Goal: Task Accomplishment & Management: Use online tool/utility

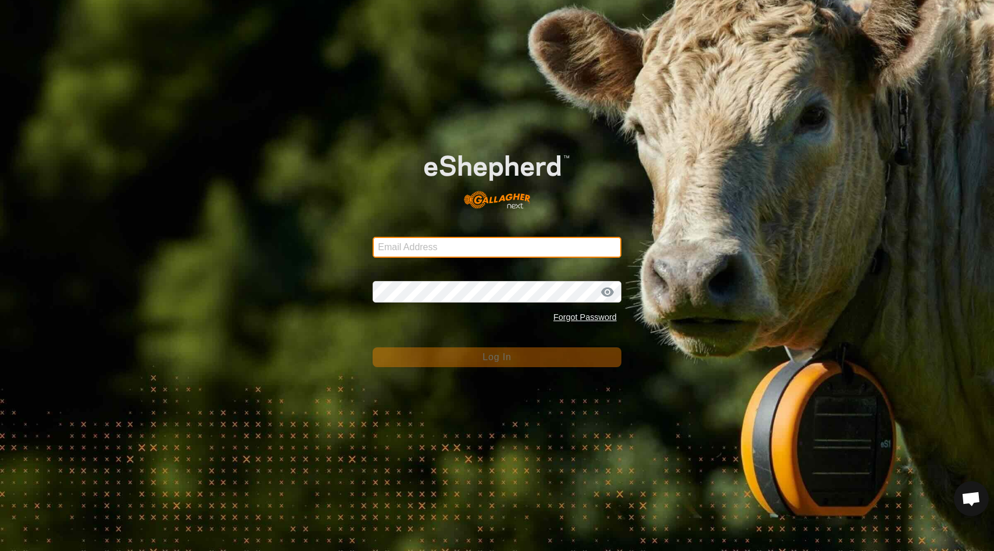
type input "staceyannis17@gmail.com"
click at [352, 349] on button "Log In" at bounding box center [497, 357] width 249 height 20
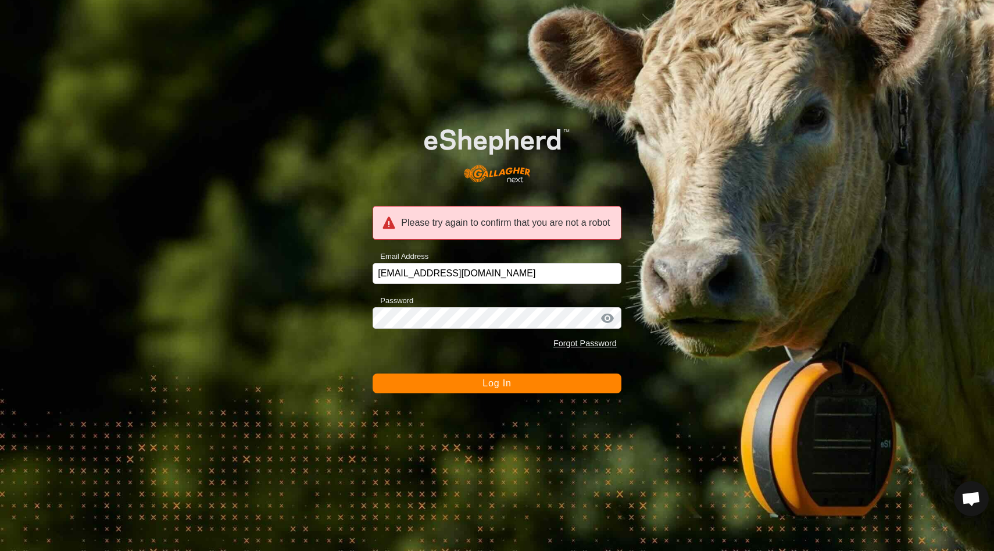
click at [352, 373] on button "Log In" at bounding box center [497, 383] width 249 height 20
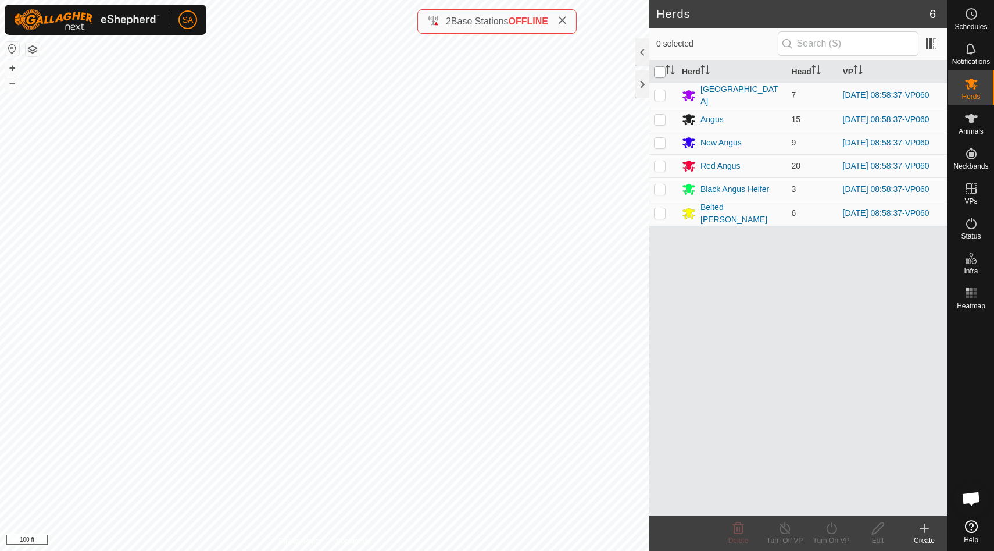
click at [659, 73] on input "checkbox" at bounding box center [660, 72] width 12 height 12
checkbox input "true"
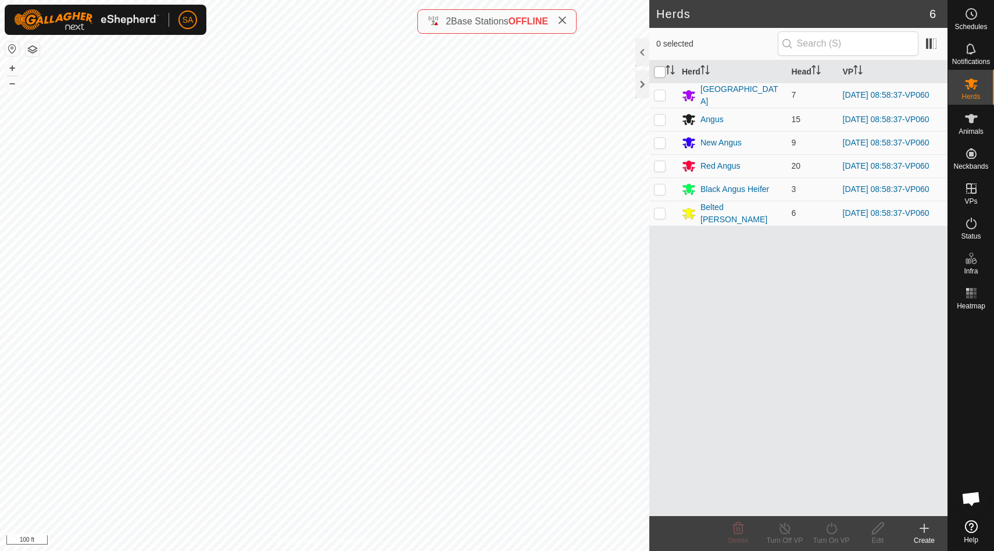
checkbox input "true"
click at [835, 531] on icon at bounding box center [831, 528] width 10 height 12
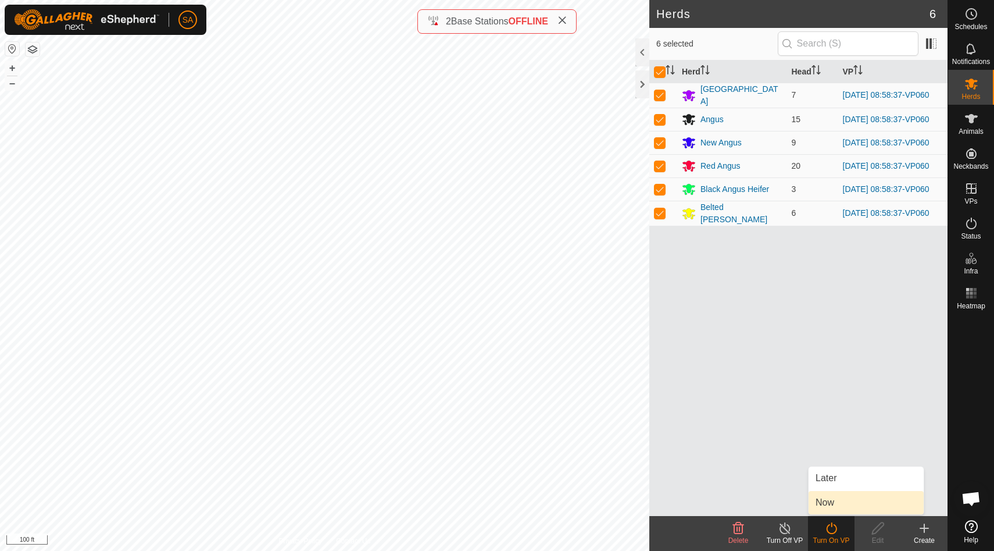
click at [840, 505] on link "Now" at bounding box center [866, 502] width 115 height 23
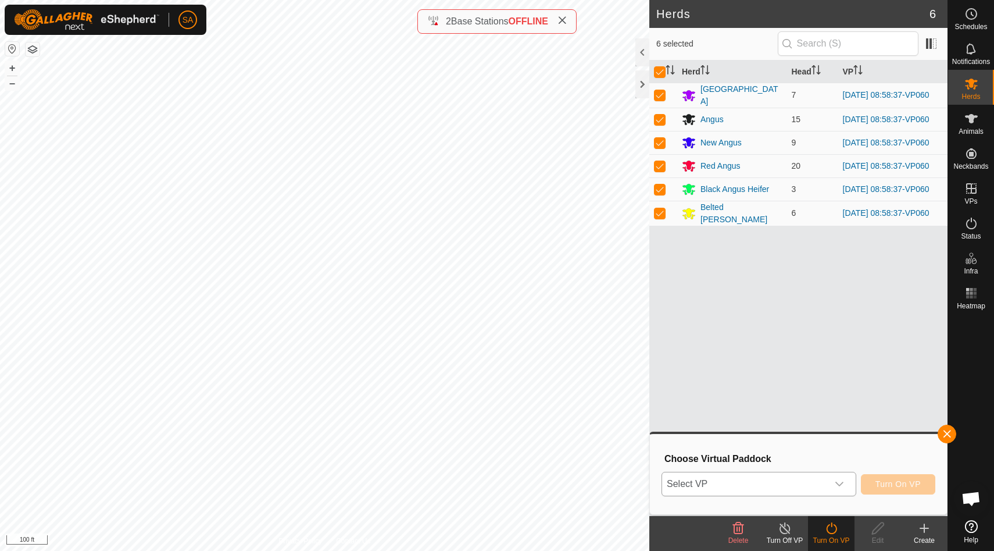
click at [841, 482] on icon "dropdown trigger" at bounding box center [839, 483] width 9 height 9
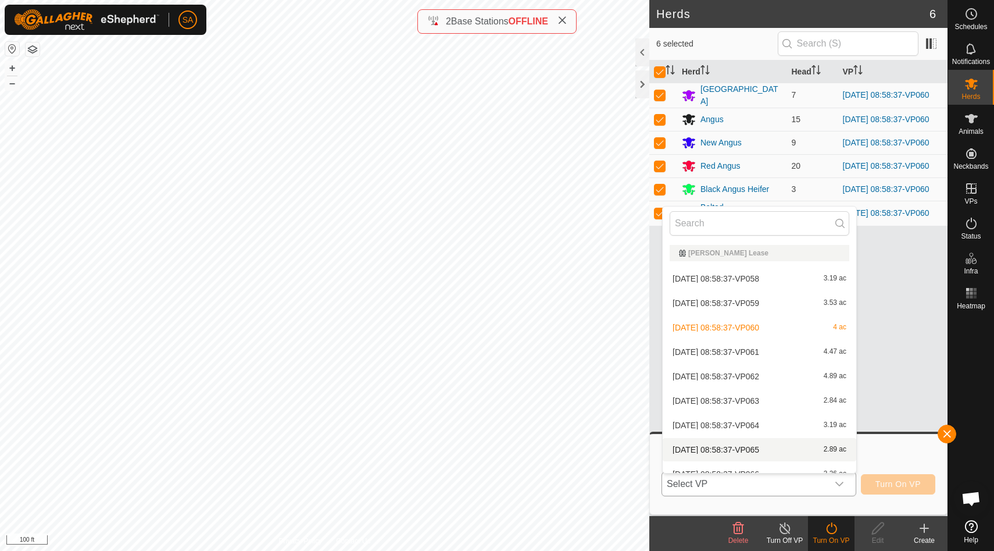
scroll to position [13, 0]
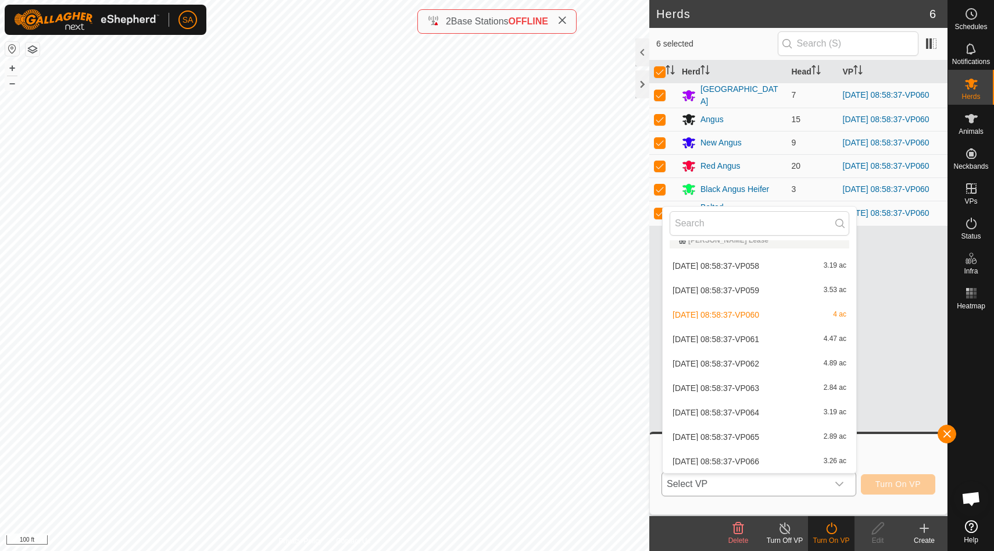
click at [791, 340] on li "[DATE] 08:58:37-VP061 4.47 ac" at bounding box center [760, 338] width 194 height 23
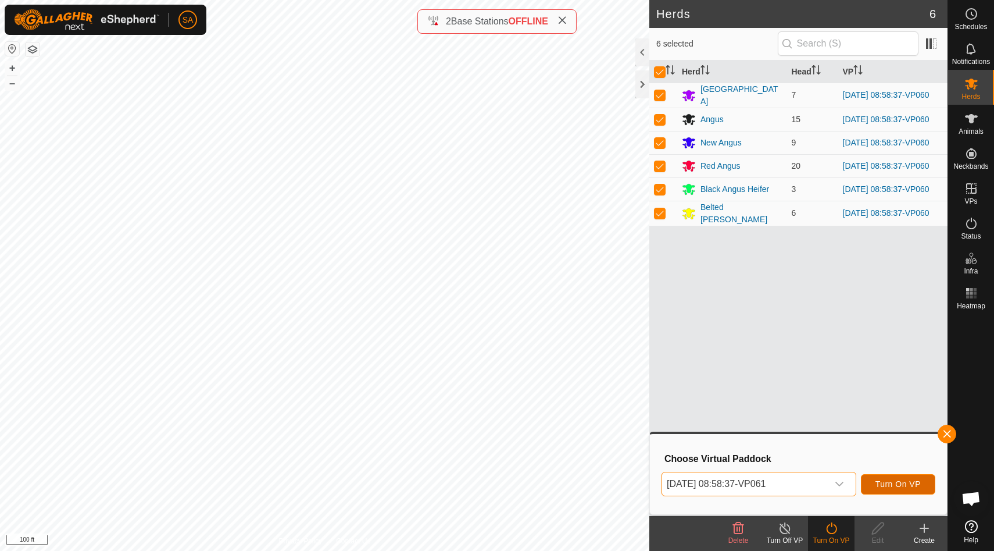
click at [908, 483] on span "Turn On VP" at bounding box center [898, 483] width 45 height 9
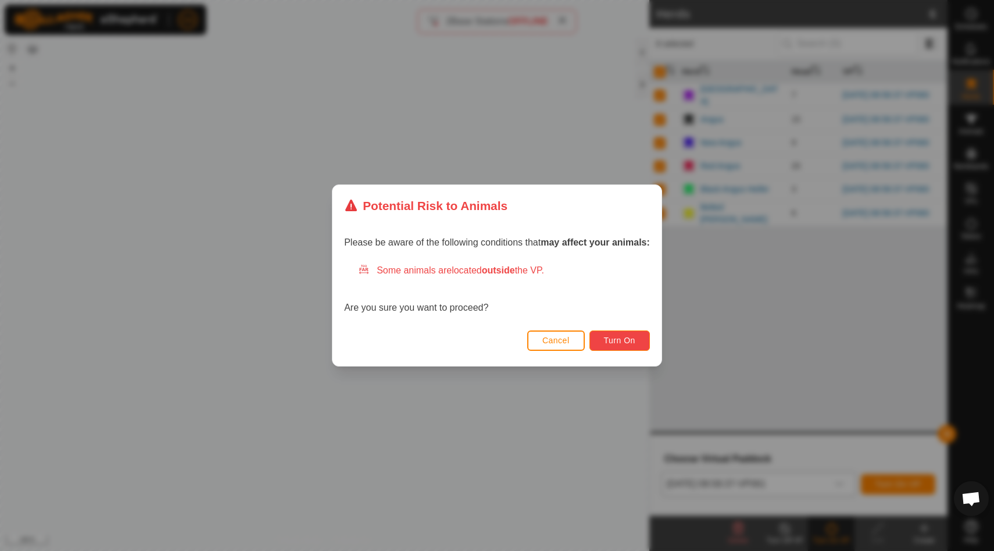
click at [635, 337] on span "Turn On" at bounding box center [619, 339] width 31 height 9
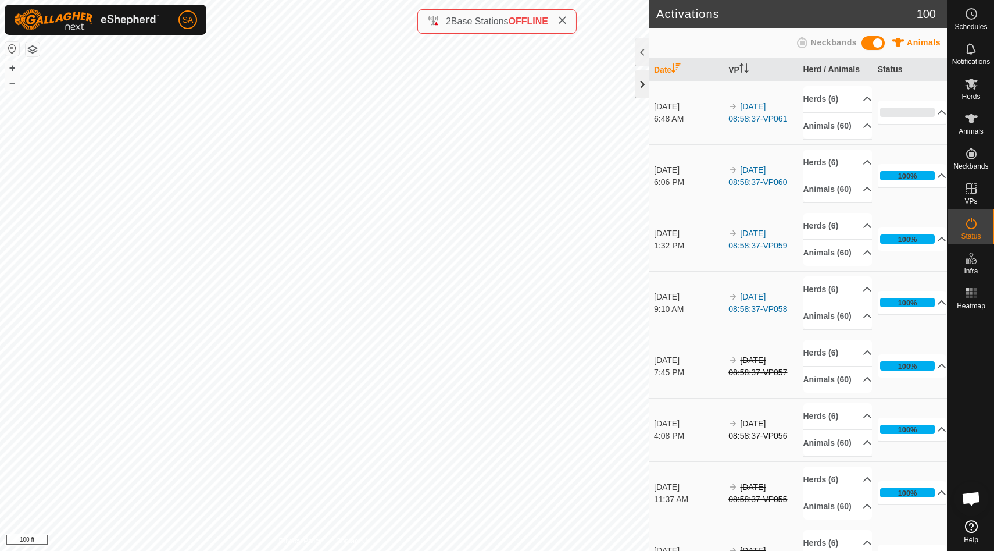
click at [644, 81] on div at bounding box center [642, 84] width 14 height 28
